Goal: Task Accomplishment & Management: Use online tool/utility

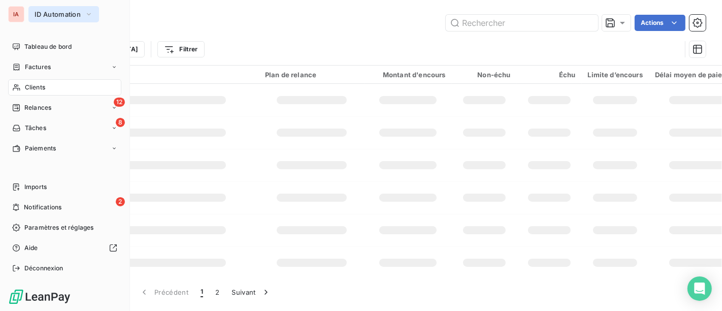
click at [35, 10] on span "ID Automation" at bounding box center [58, 14] width 46 height 8
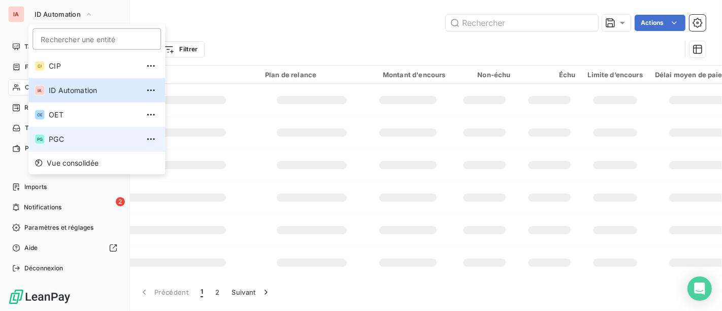
click at [95, 140] on span "PGC" at bounding box center [94, 139] width 90 height 10
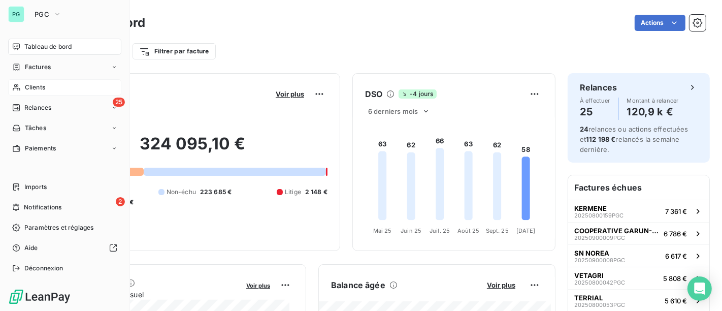
click at [32, 88] on span "Clients" at bounding box center [35, 87] width 20 height 9
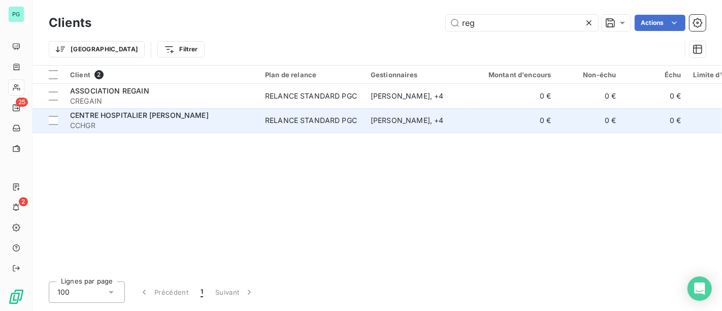
type input "reg"
click at [329, 119] on div "RELANCE STANDARD PGC" at bounding box center [311, 120] width 92 height 10
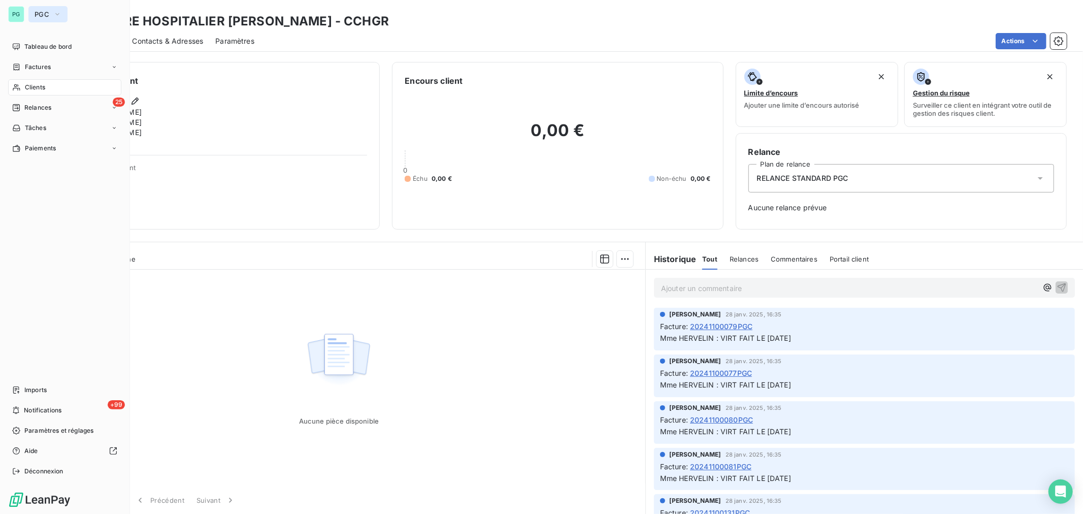
click at [35, 14] on span "PGC" at bounding box center [42, 14] width 15 height 8
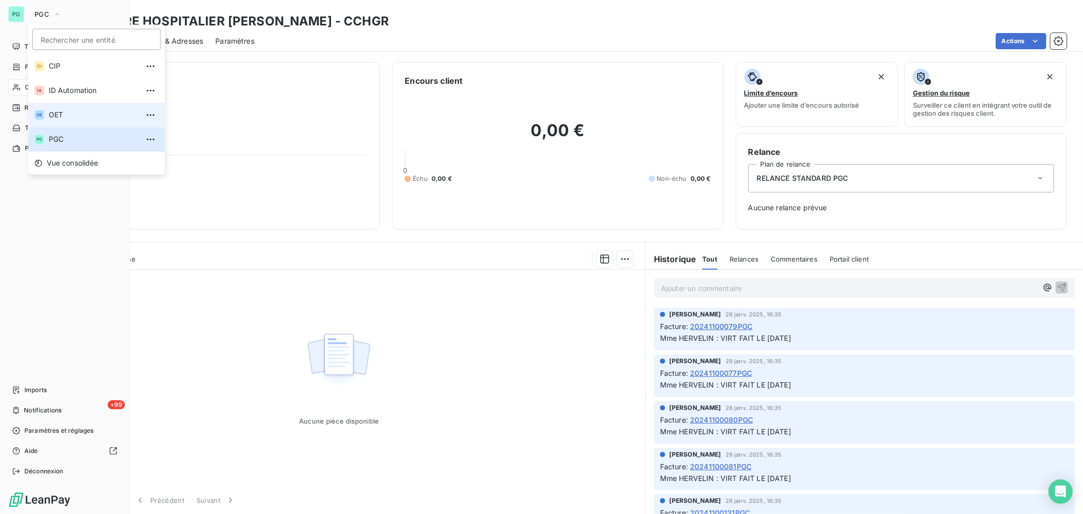
click at [54, 112] on span "OET" at bounding box center [94, 115] width 90 height 10
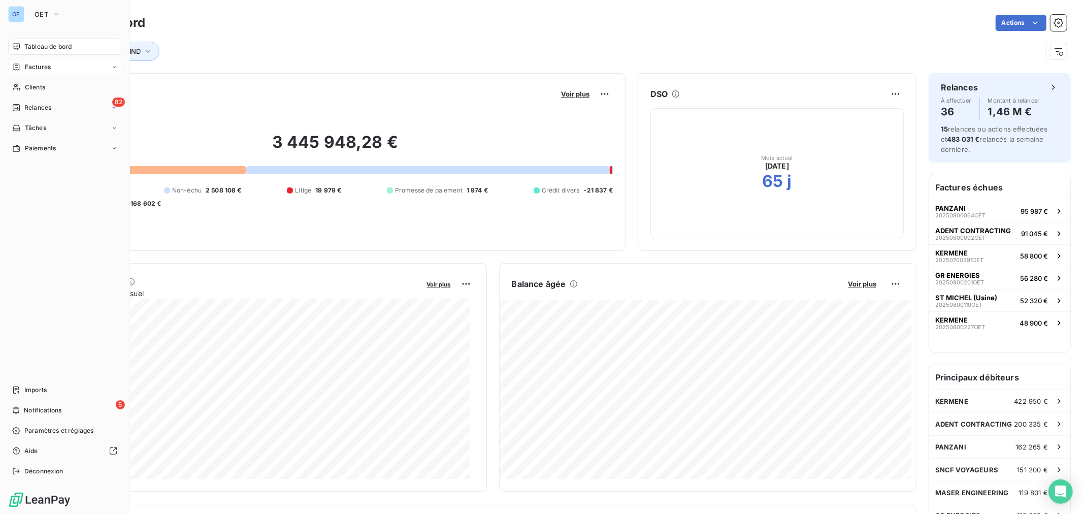
click at [60, 69] on div "Factures" at bounding box center [64, 67] width 113 height 16
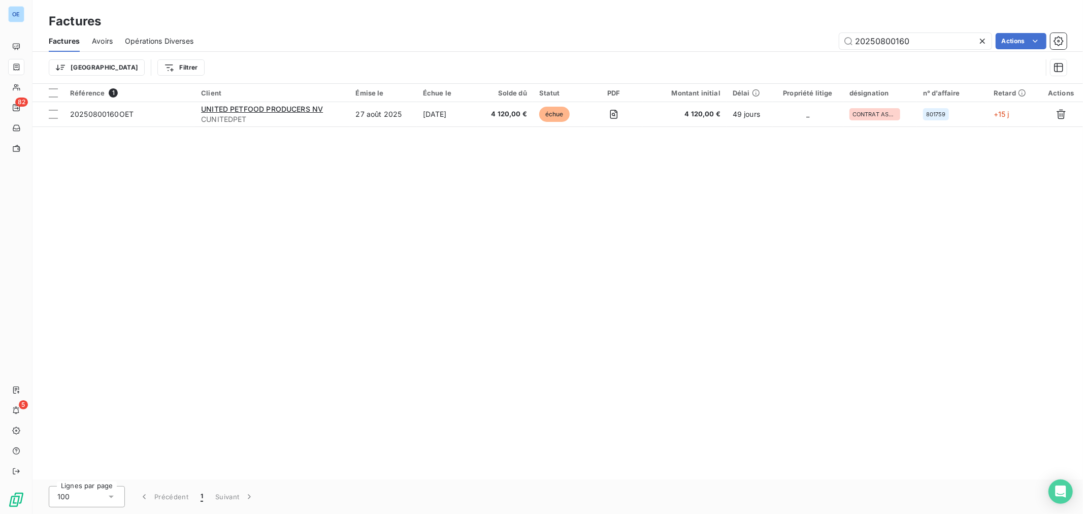
drag, startPoint x: 915, startPoint y: 42, endPoint x: 880, endPoint y: 51, distance: 35.8
click at [721, 51] on div "Factures Avoirs Opérations Diverses 20250800160 Actions Trier Filtrer" at bounding box center [557, 56] width 1050 height 53
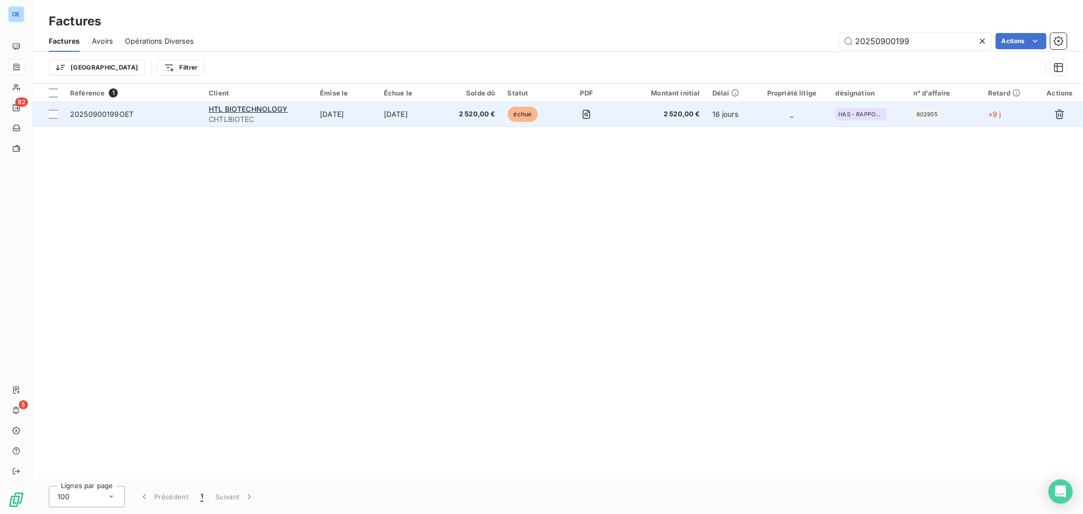
type input "20250900199"
click at [556, 122] on td "échue" at bounding box center [528, 114] width 55 height 24
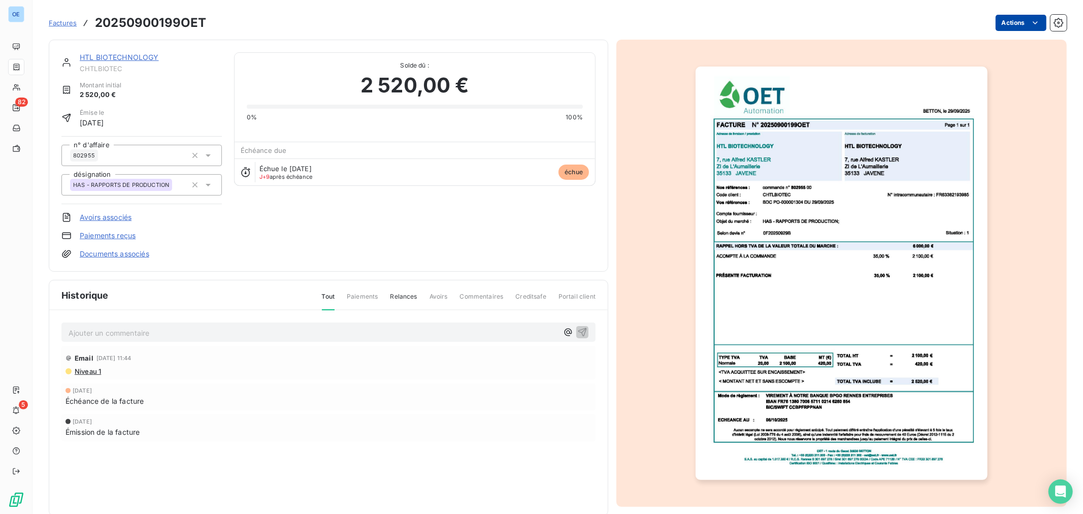
click at [721, 21] on html "OE 82 5 Factures 20250900199OET Actions HTL BIOTECHNOLOGY CHTLBIOTEC Montant in…" at bounding box center [541, 257] width 1083 height 514
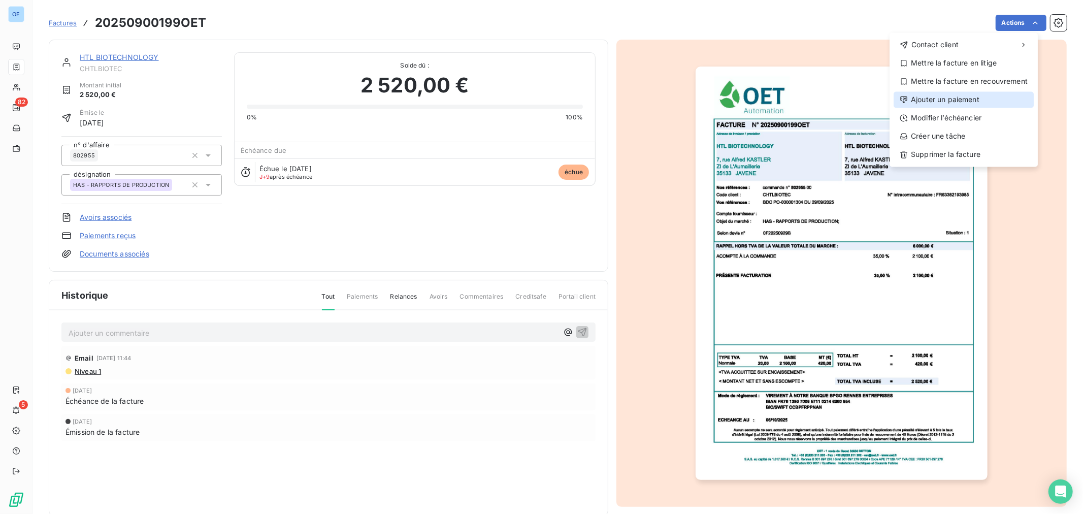
click at [721, 107] on div "Ajouter un paiement" at bounding box center [963, 99] width 140 height 16
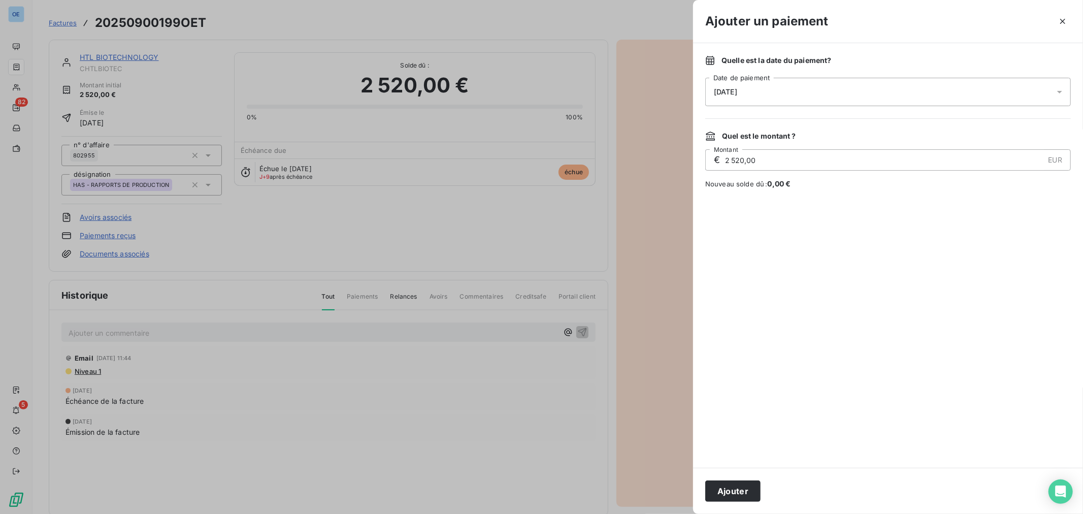
click at [721, 95] on div "[DATE]" at bounding box center [887, 92] width 365 height 28
click at [721, 209] on button "16" at bounding box center [795, 217] width 20 height 20
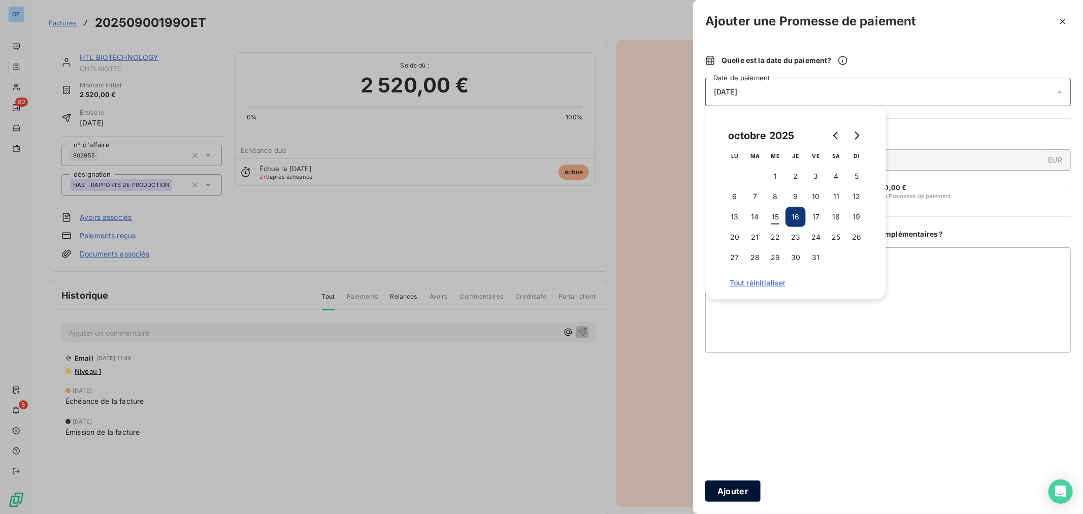
click at [721, 310] on button "Ajouter" at bounding box center [732, 490] width 55 height 21
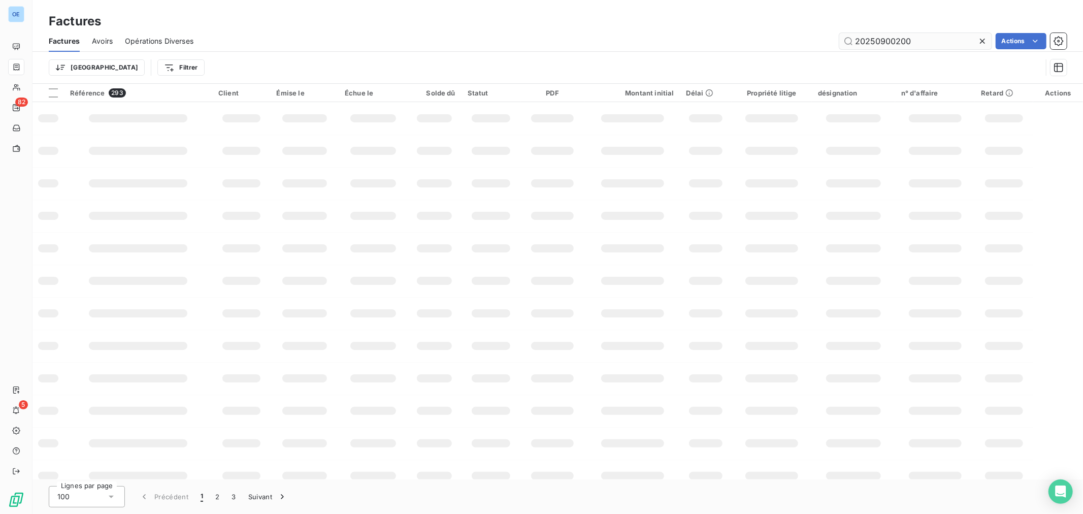
click at [721, 45] on input "20250900200" at bounding box center [915, 41] width 152 height 16
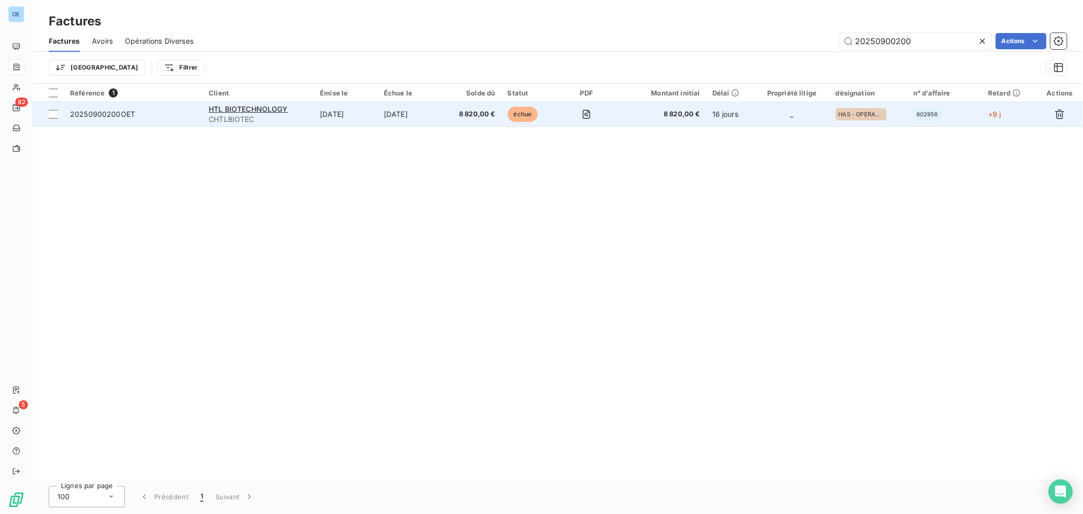
type input "20250900200"
click at [721, 124] on td "_" at bounding box center [791, 114] width 75 height 24
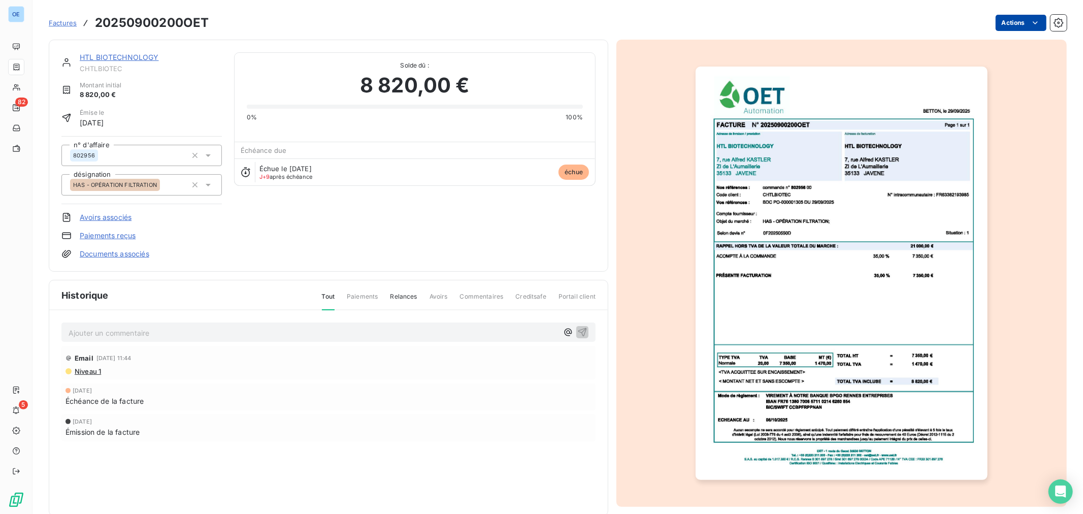
click at [721, 18] on html "OE 82 5 Factures 20250900200OET Actions HTL BIOTECHNOLOGY CHTLBIOTEC Montant in…" at bounding box center [541, 257] width 1083 height 514
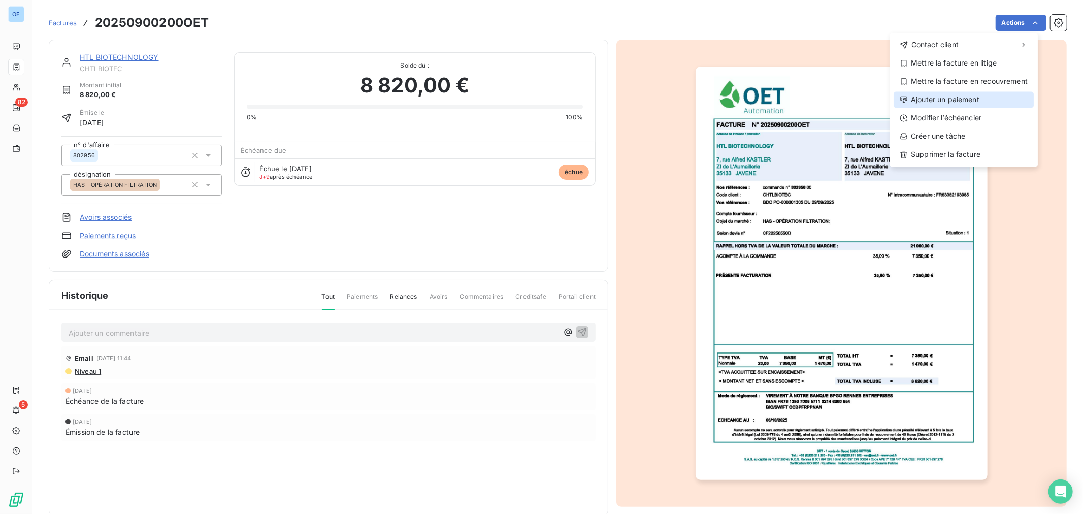
click at [721, 98] on div "Ajouter un paiement" at bounding box center [963, 99] width 140 height 16
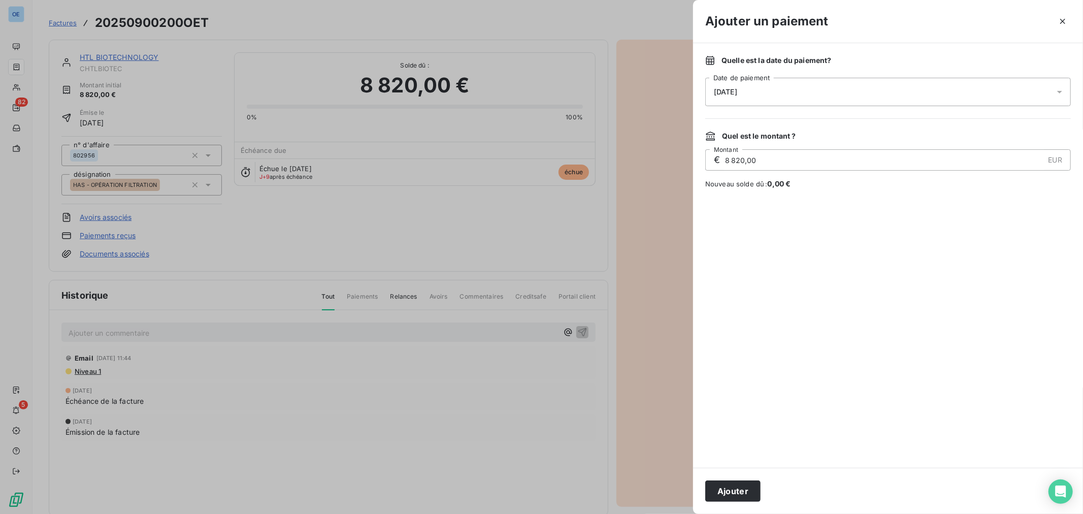
click at [721, 97] on div "[DATE]" at bounding box center [887, 92] width 365 height 28
click at [721, 211] on button "16" at bounding box center [795, 217] width 20 height 20
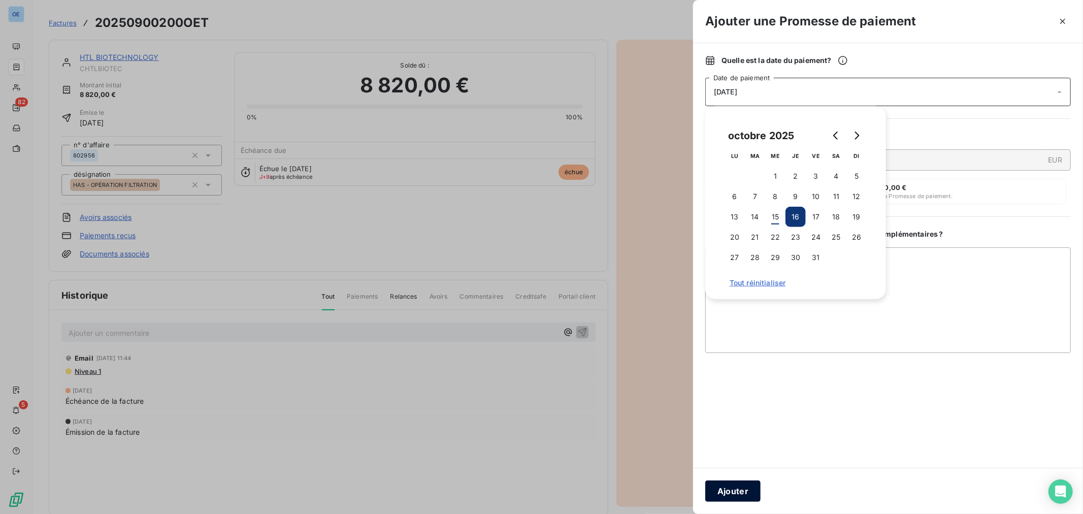
click at [721, 310] on button "Ajouter" at bounding box center [732, 490] width 55 height 21
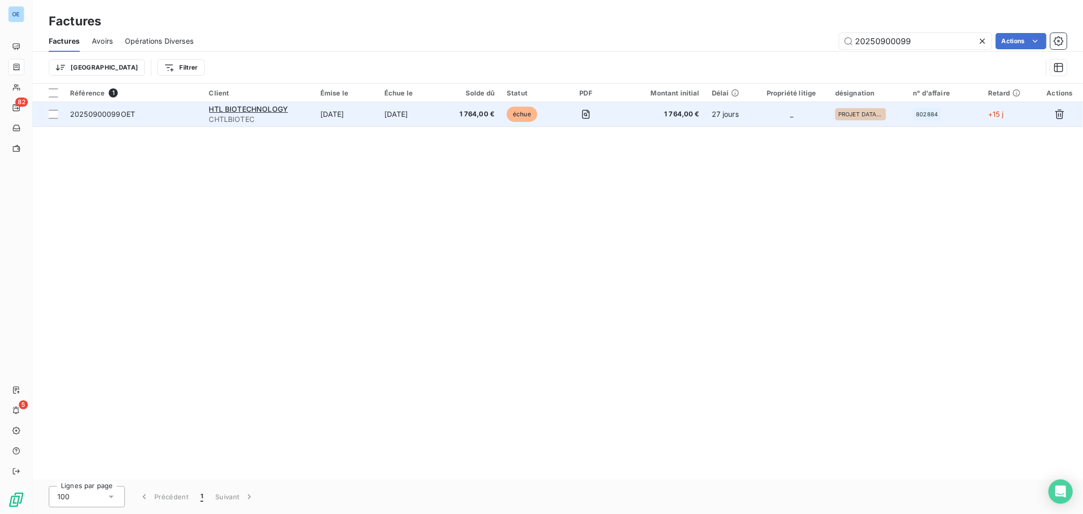
type input "20250900099"
click at [576, 124] on td at bounding box center [586, 114] width 60 height 24
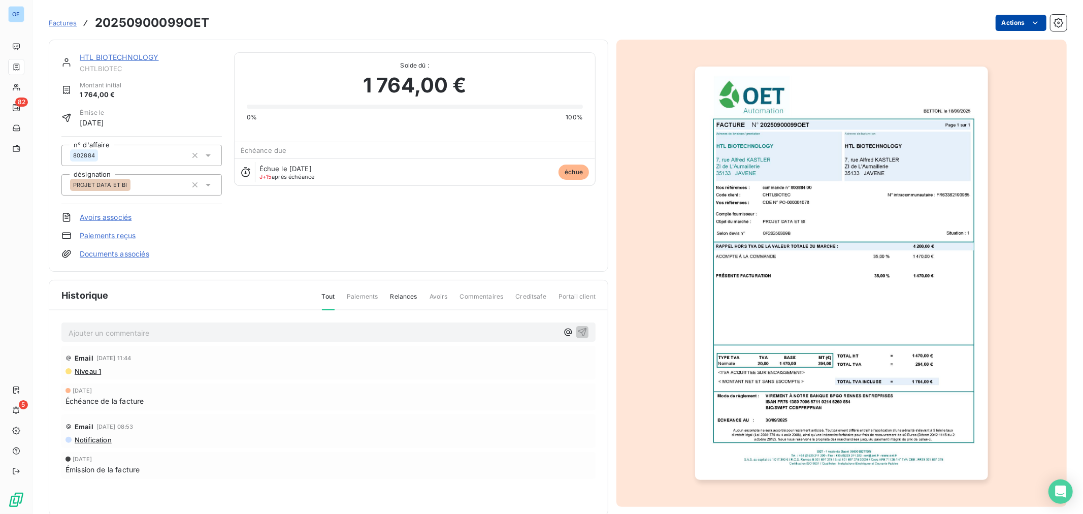
click at [721, 25] on html "OE 82 5 Factures 20250900099OET Actions HTL BIOTECHNOLOGY CHTLBIOTEC Montant in…" at bounding box center [541, 257] width 1083 height 514
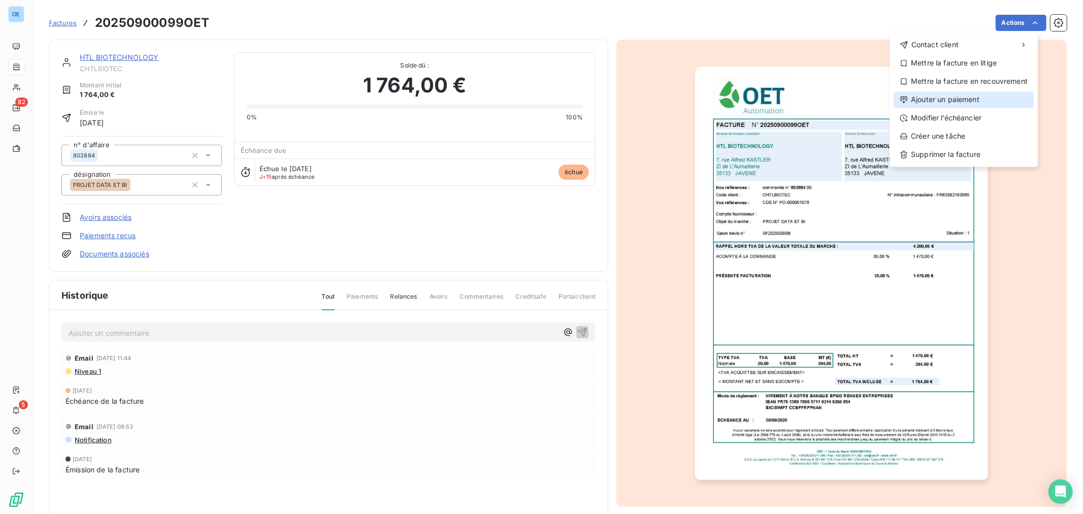
click at [721, 98] on div "Ajouter un paiement" at bounding box center [963, 99] width 140 height 16
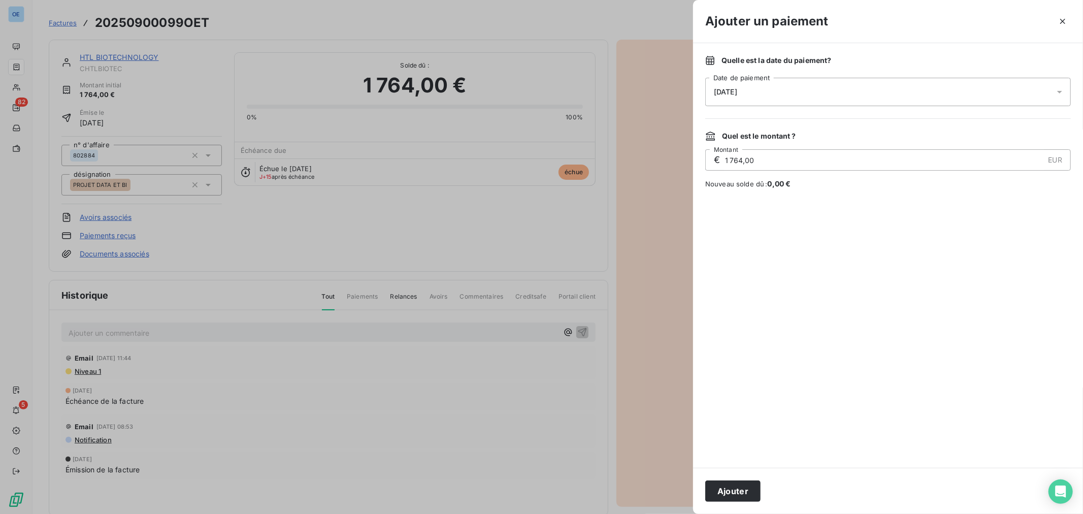
click at [721, 95] on div "[DATE]" at bounding box center [887, 92] width 365 height 28
click at [721, 218] on button "16" at bounding box center [795, 217] width 20 height 20
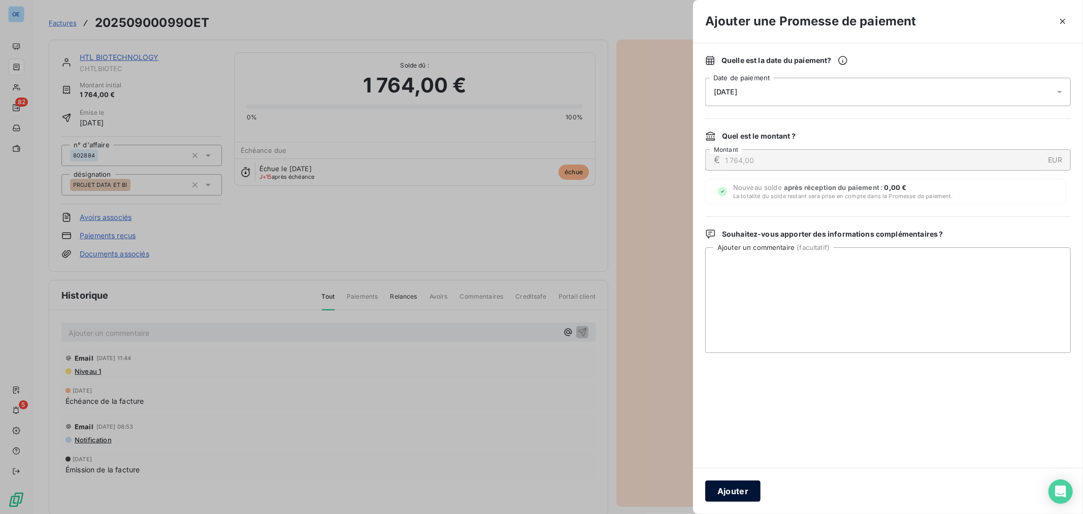
click at [721, 310] on button "Ajouter" at bounding box center [732, 490] width 55 height 21
